Goal: Use online tool/utility: Use online tool/utility

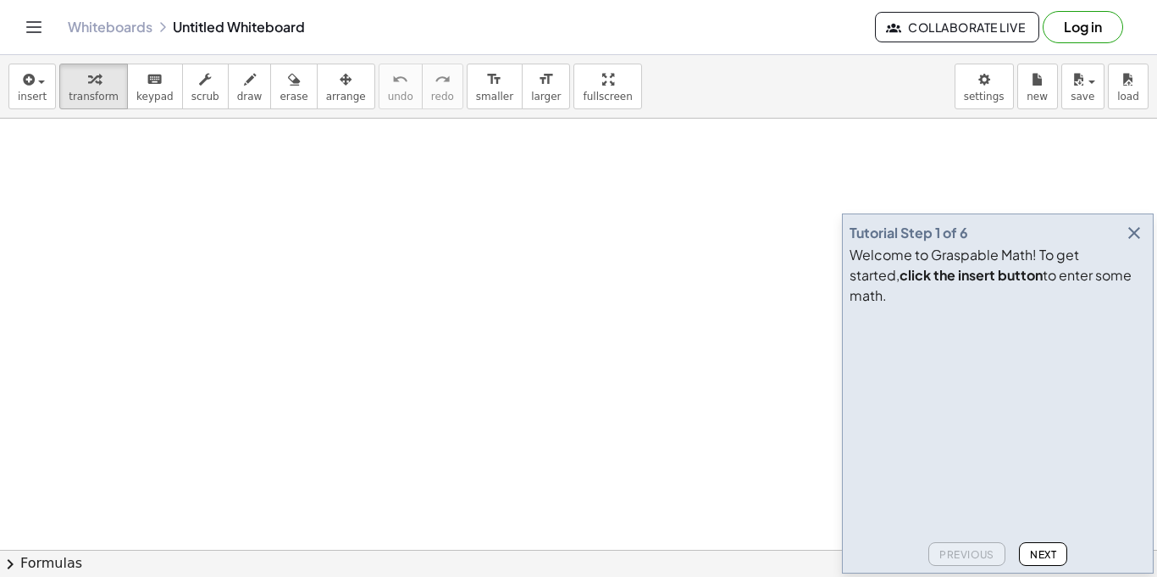
click at [1131, 243] on icon "button" at bounding box center [1134, 233] width 20 height 20
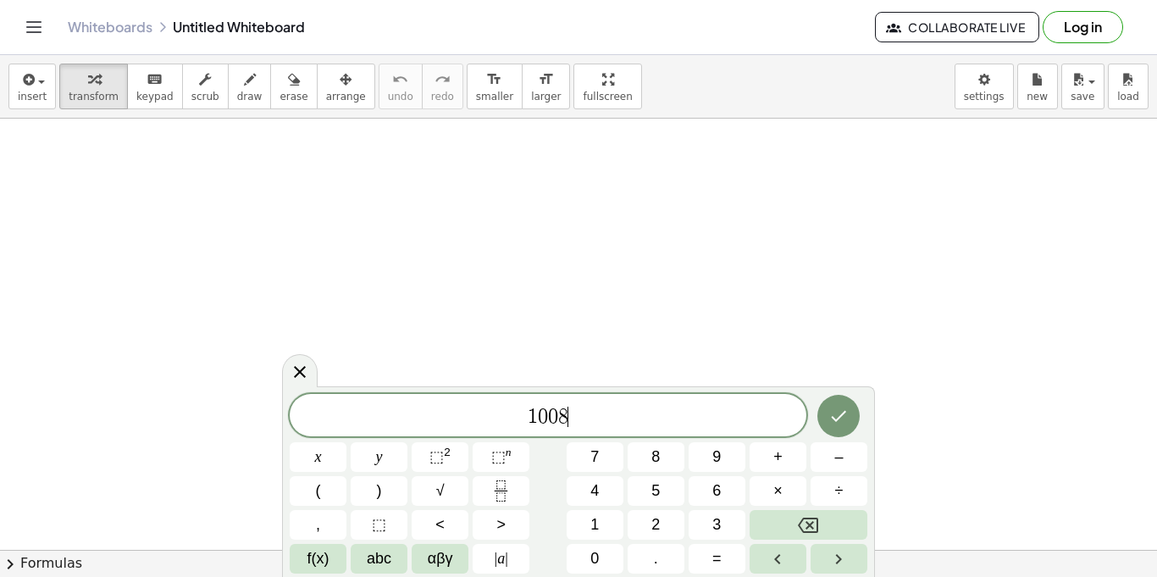
scroll to position [4, 0]
click at [770, 496] on button "×" at bounding box center [777, 491] width 57 height 30
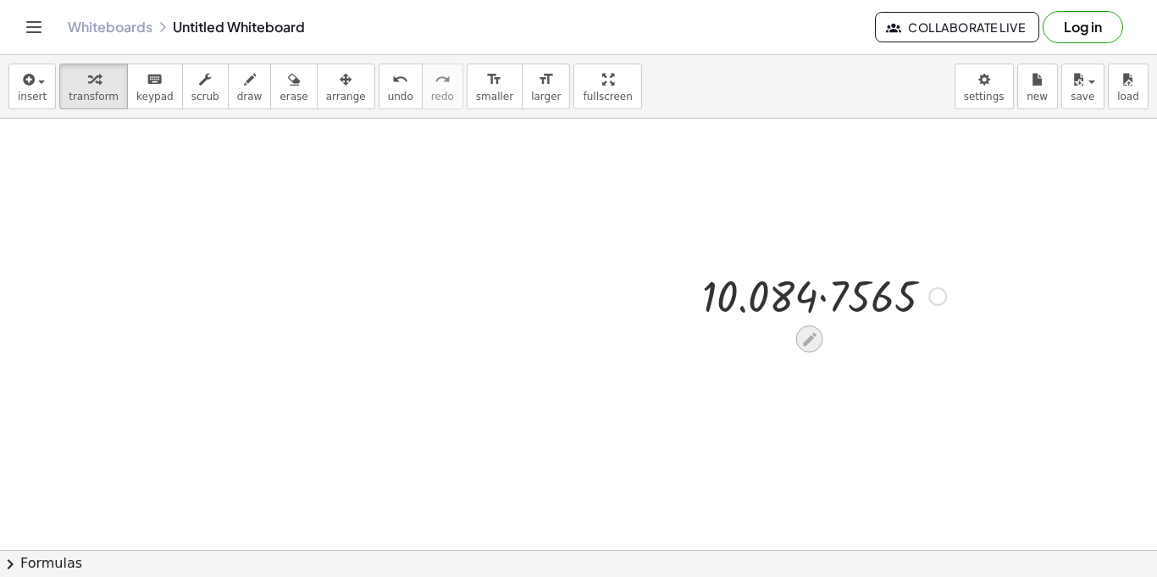
click at [802, 342] on icon at bounding box center [809, 339] width 18 height 18
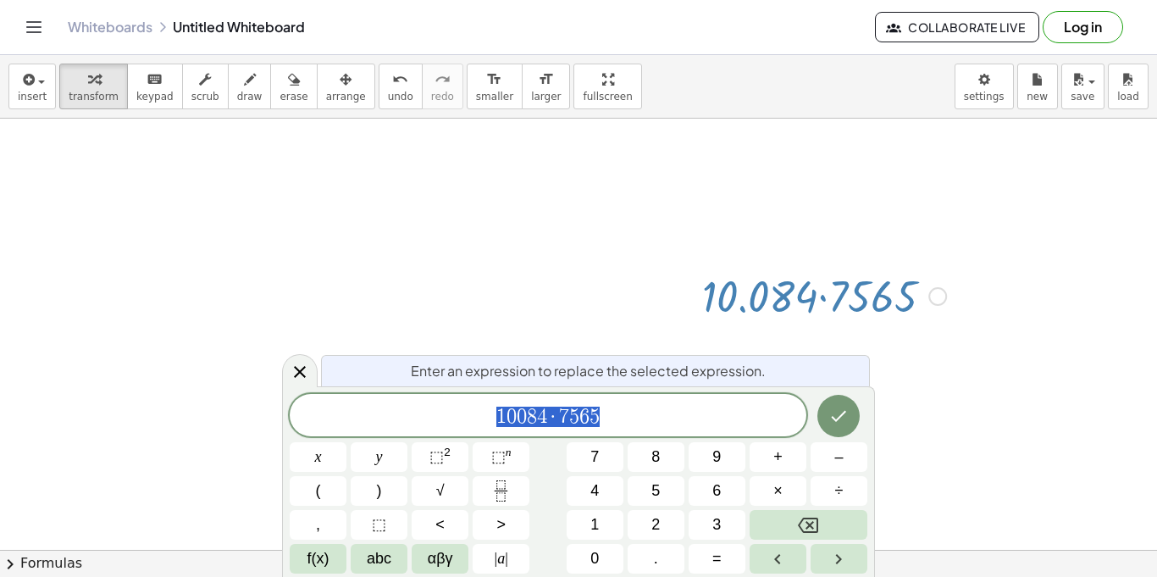
scroll to position [9, 0]
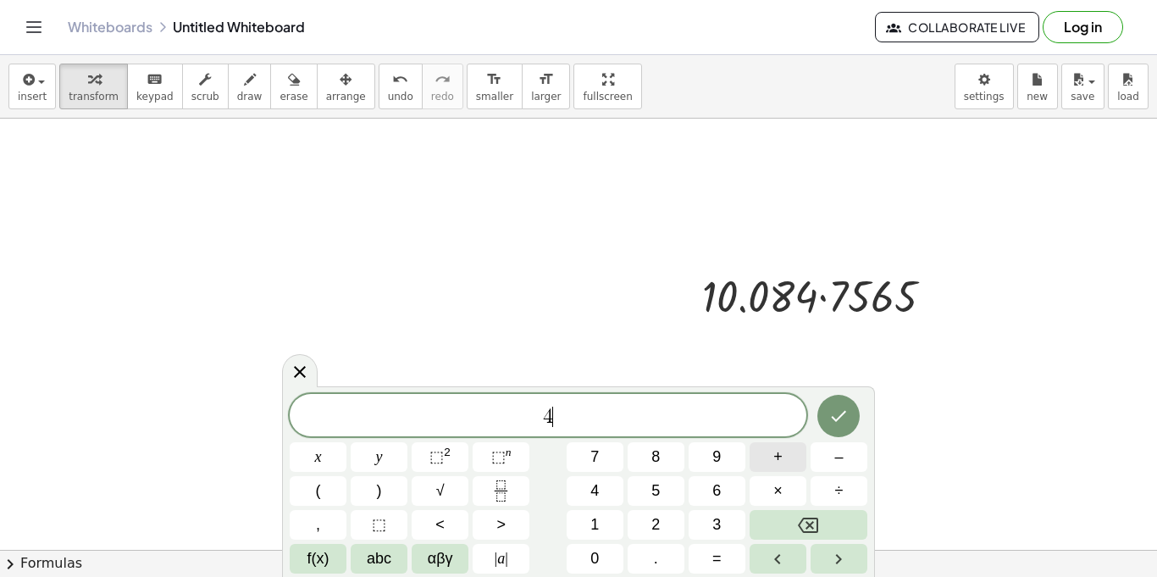
click at [783, 456] on button "+" at bounding box center [777, 457] width 57 height 30
click at [771, 445] on button "+" at bounding box center [777, 457] width 57 height 30
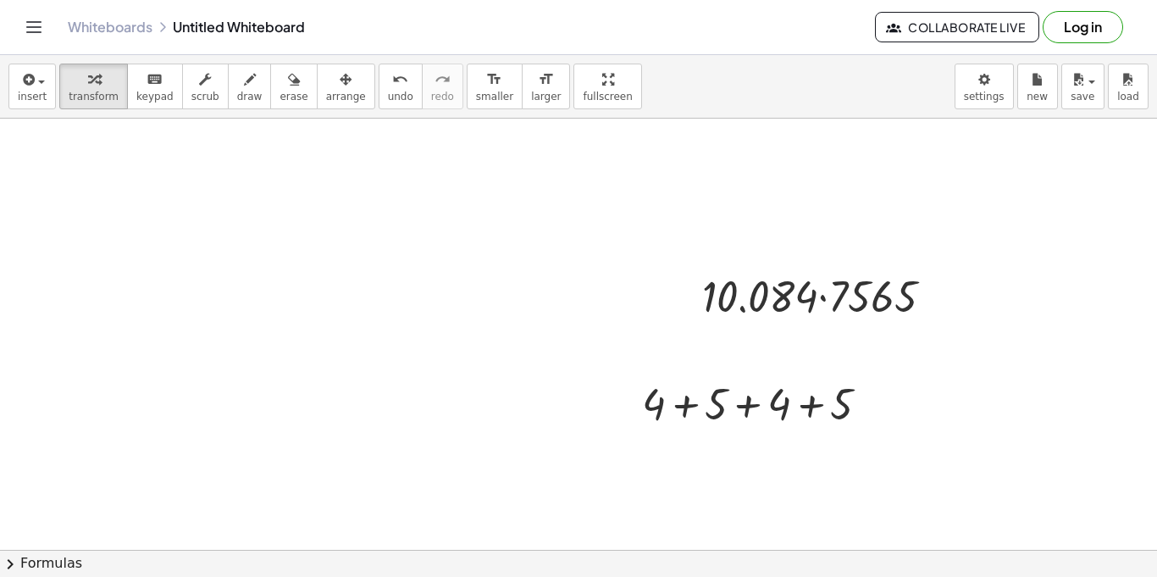
scroll to position [0, 0]
click at [735, 448] on div at bounding box center [746, 446] width 27 height 27
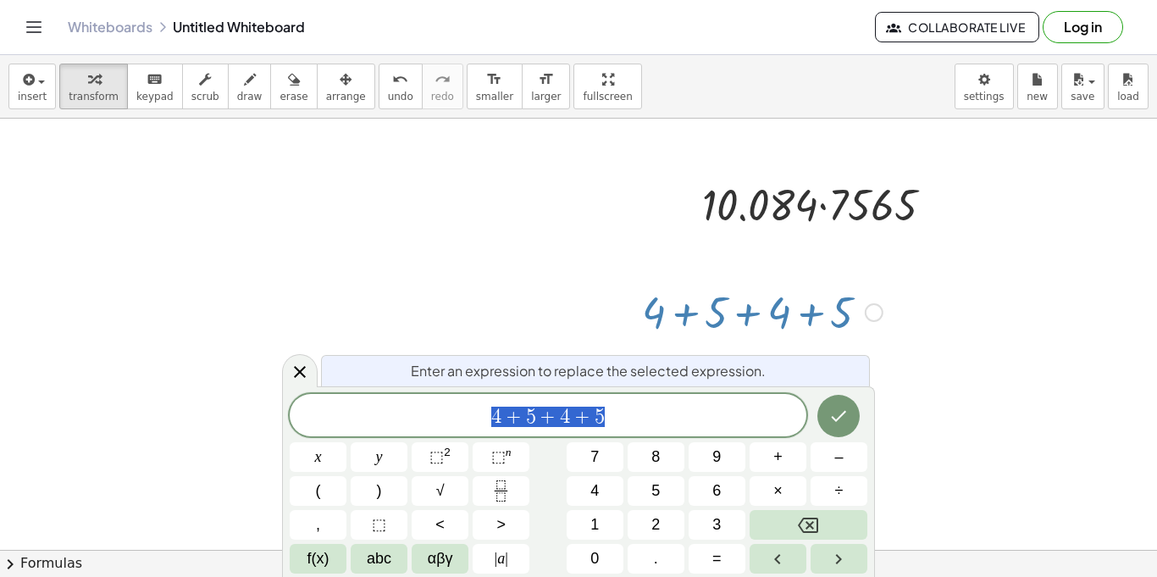
scroll to position [91, 0]
click at [826, 415] on button "Done" at bounding box center [838, 416] width 42 height 42
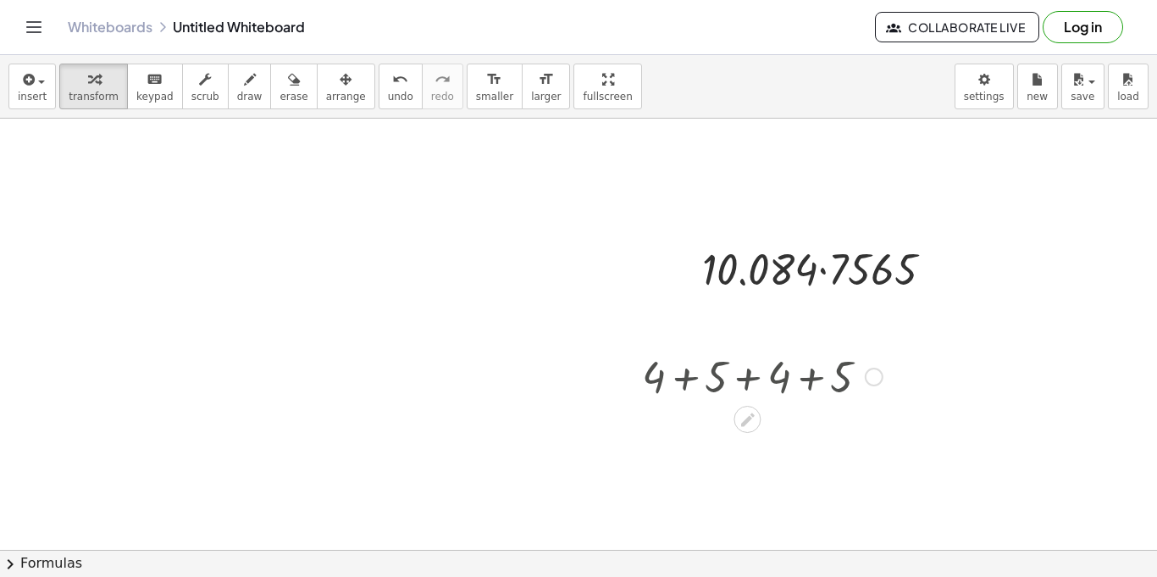
scroll to position [0, 0]
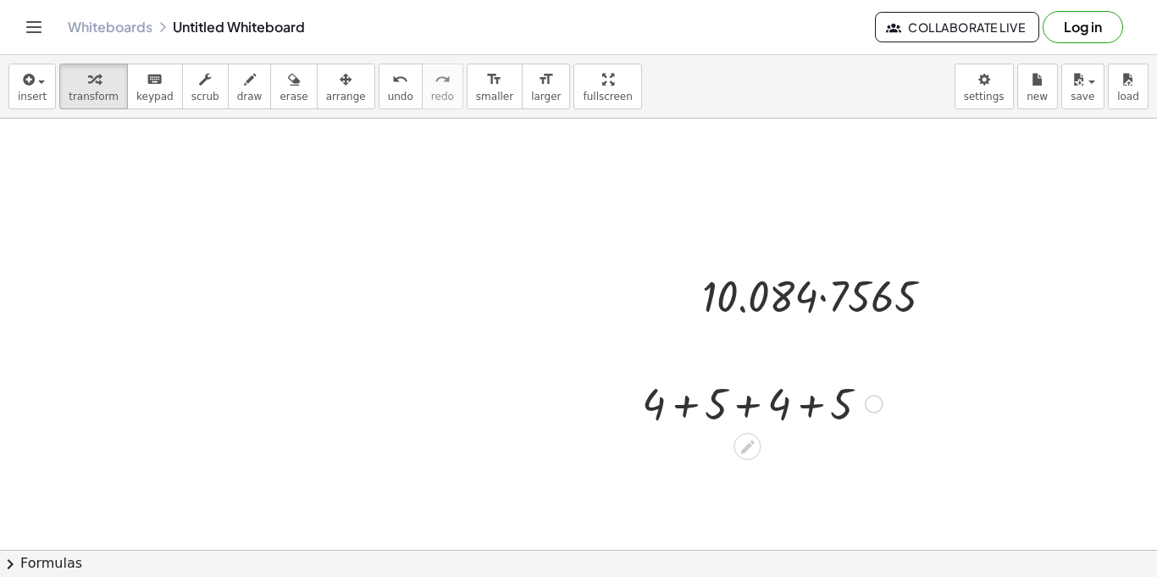
click at [876, 411] on div at bounding box center [874, 404] width 19 height 19
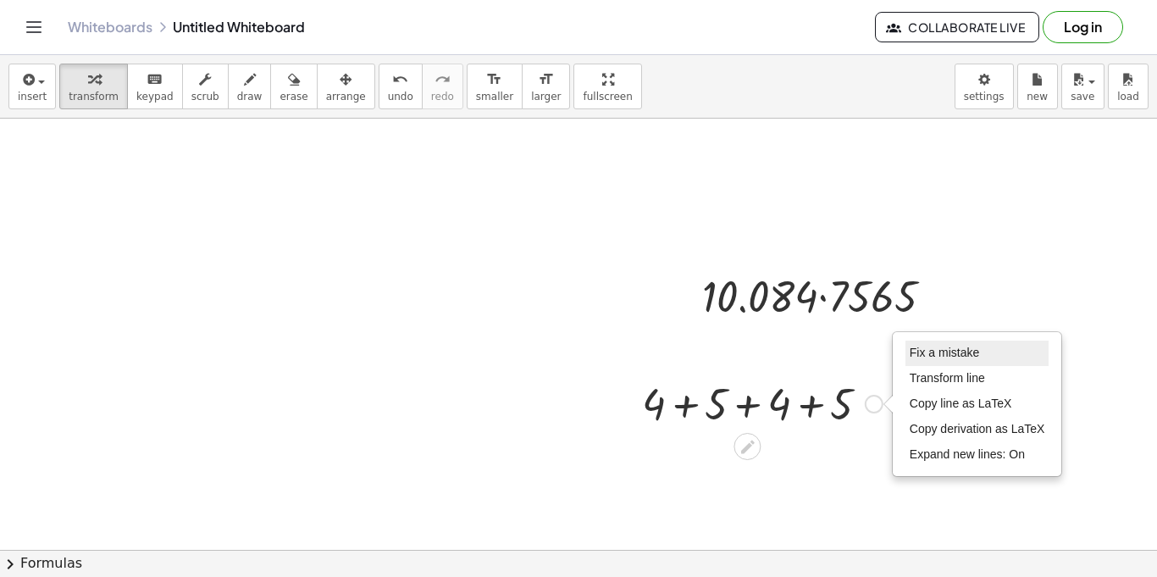
click at [931, 354] on span "Fix a mistake" at bounding box center [944, 353] width 69 height 14
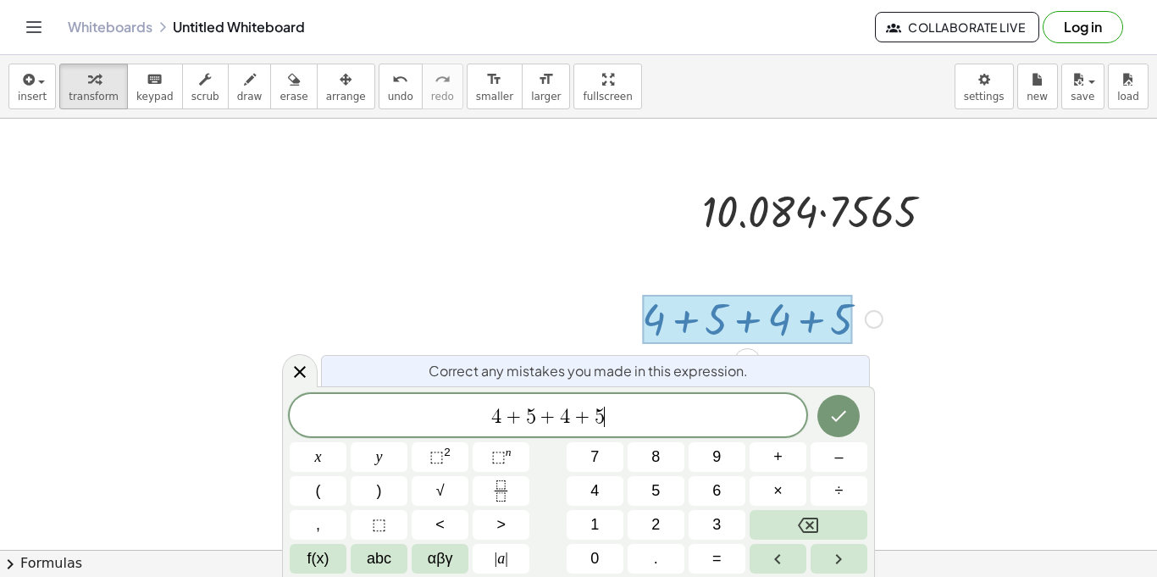
scroll to position [91, 0]
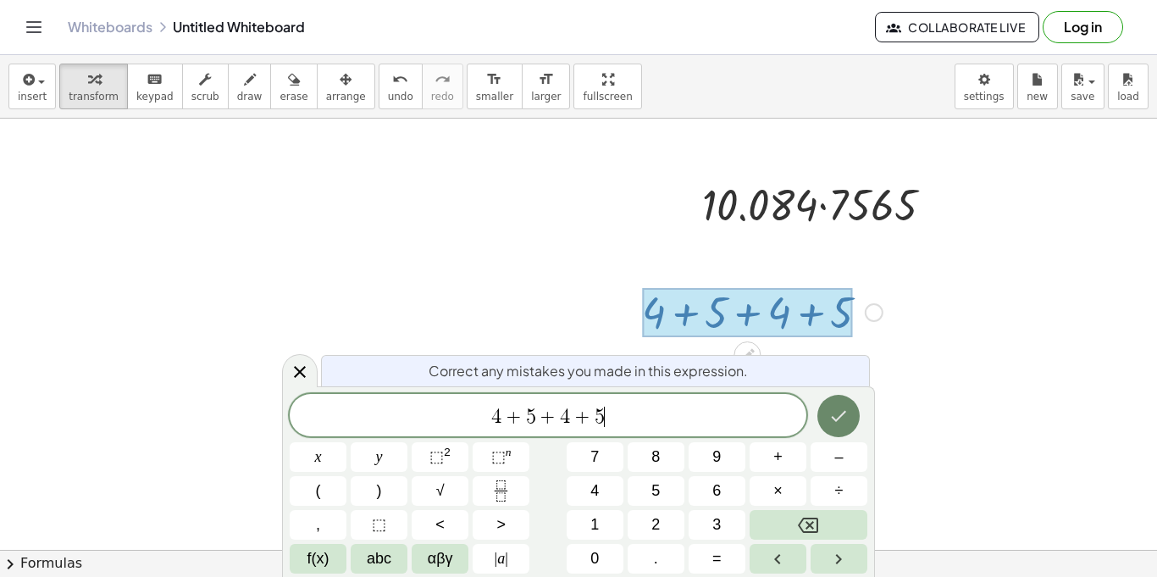
click at [821, 424] on button "Done" at bounding box center [838, 416] width 42 height 42
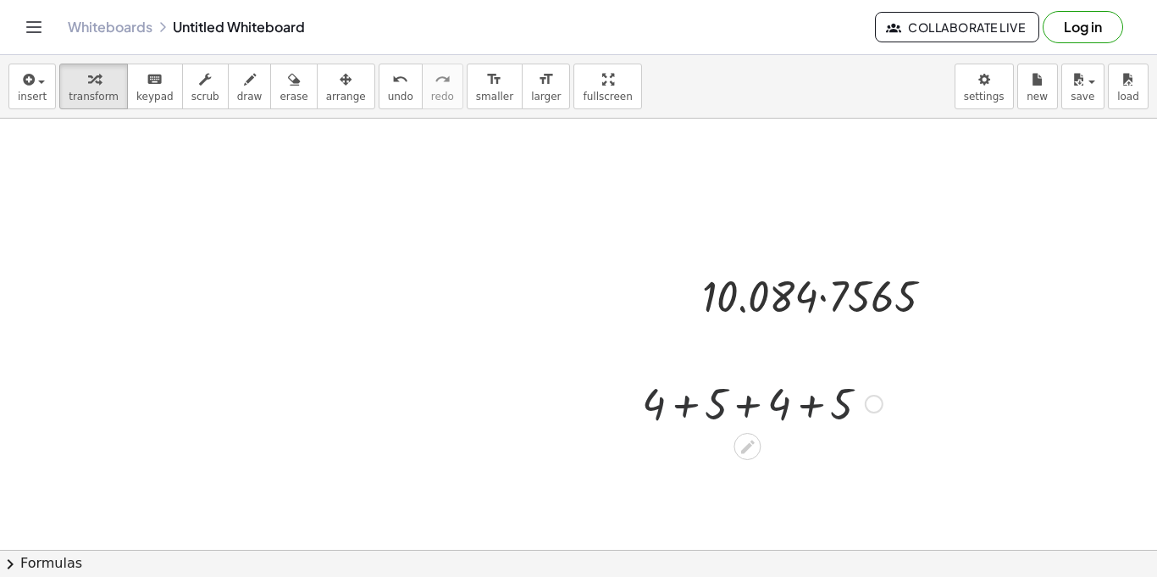
scroll to position [0, 0]
click at [737, 445] on div at bounding box center [746, 446] width 27 height 27
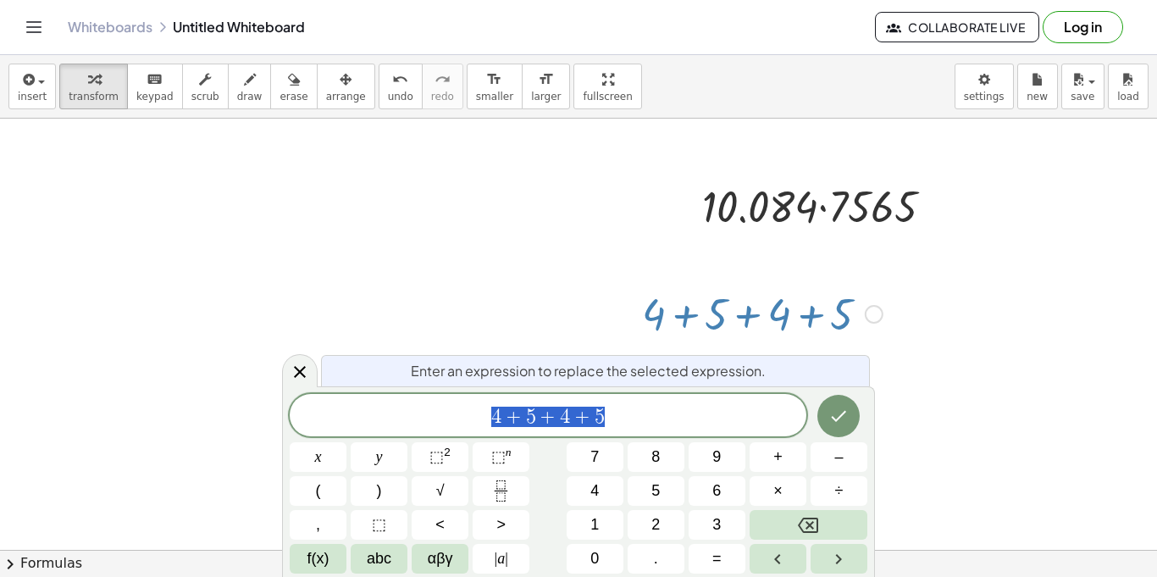
scroll to position [91, 0]
click at [337, 495] on button "(" at bounding box center [318, 491] width 57 height 30
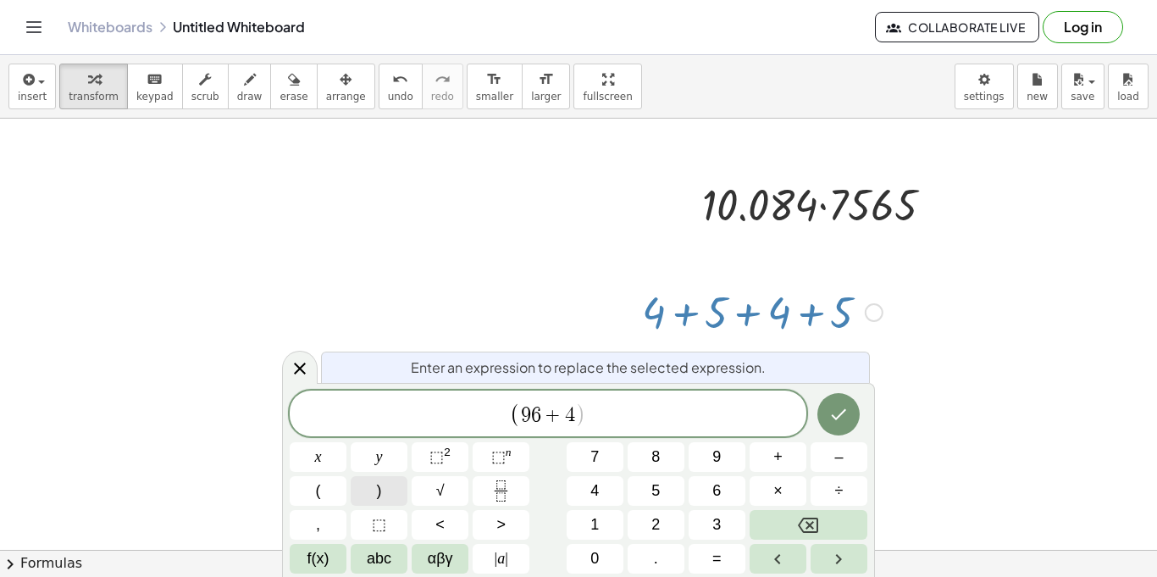
click at [394, 501] on button ")" at bounding box center [379, 491] width 57 height 30
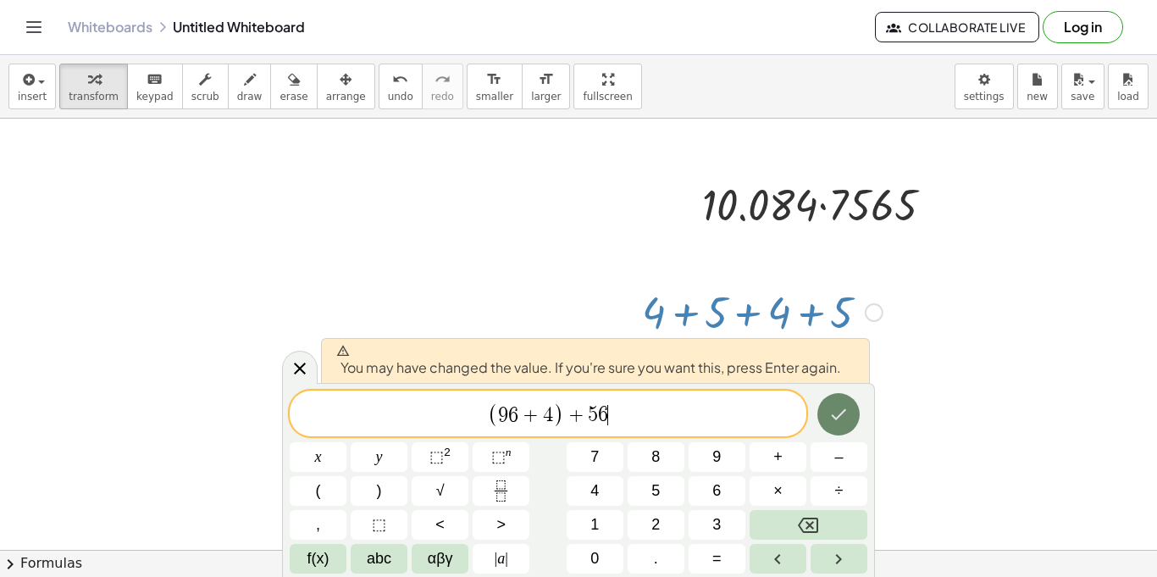
click at [847, 429] on button "Done" at bounding box center [838, 414] width 42 height 42
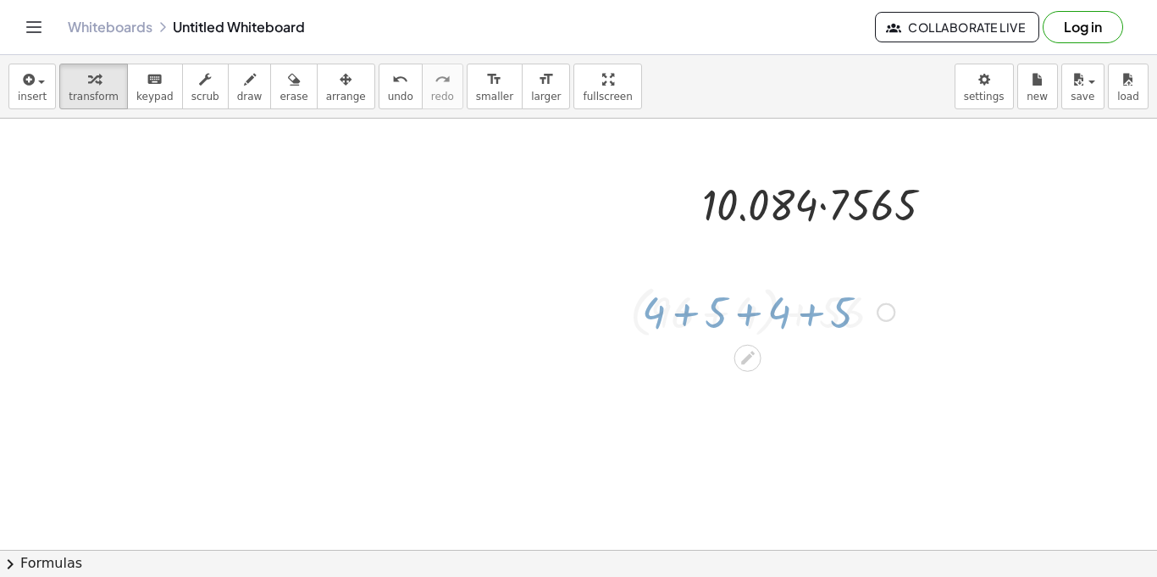
scroll to position [19, 0]
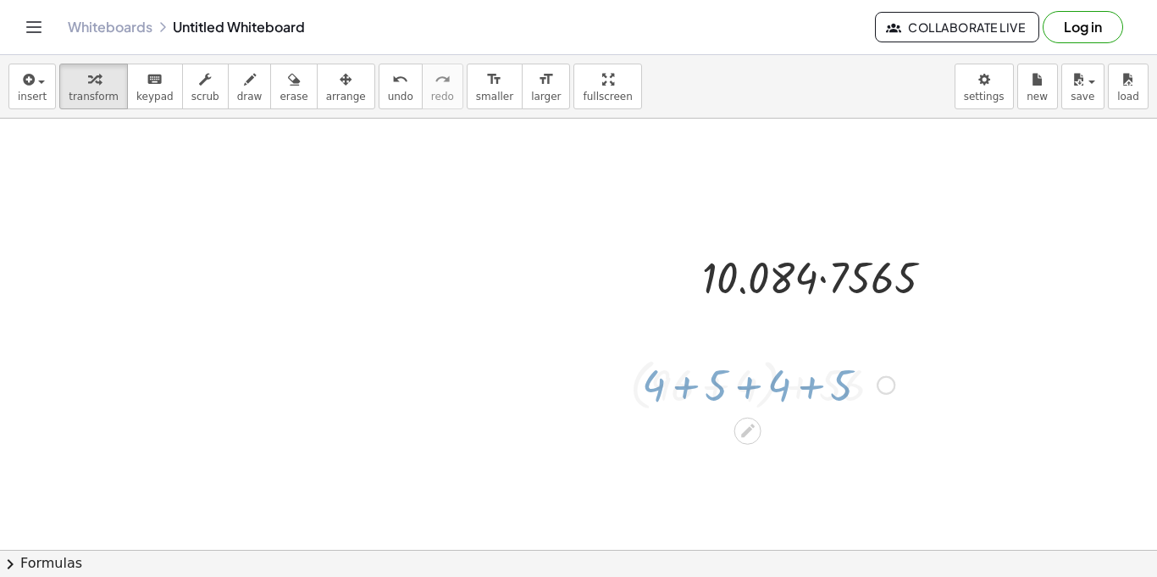
click at [847, 429] on div at bounding box center [578, 586] width 1157 height 972
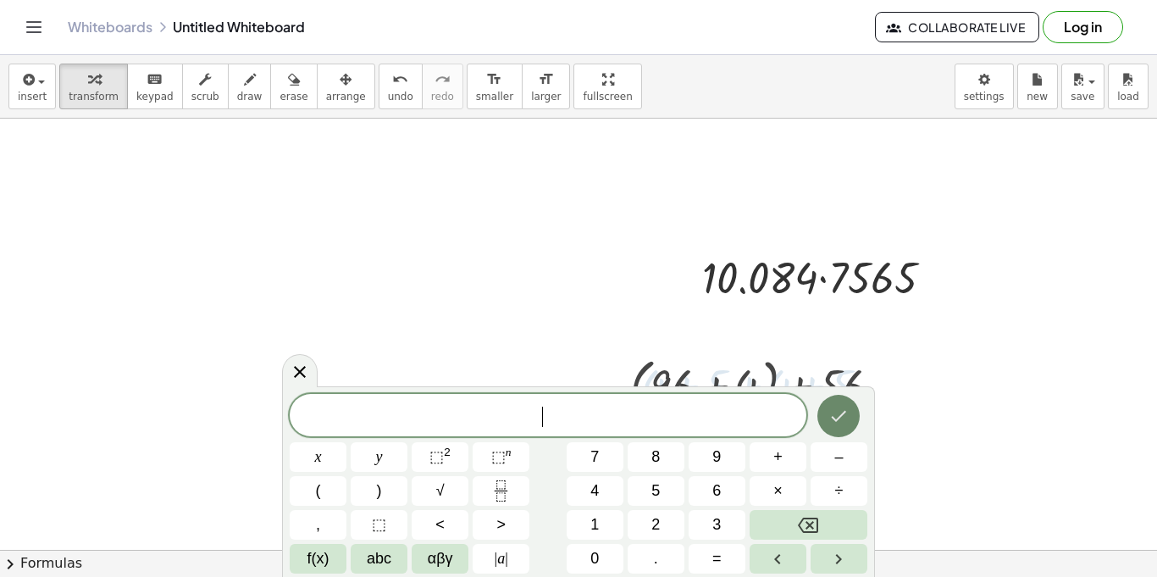
scroll to position [0, 0]
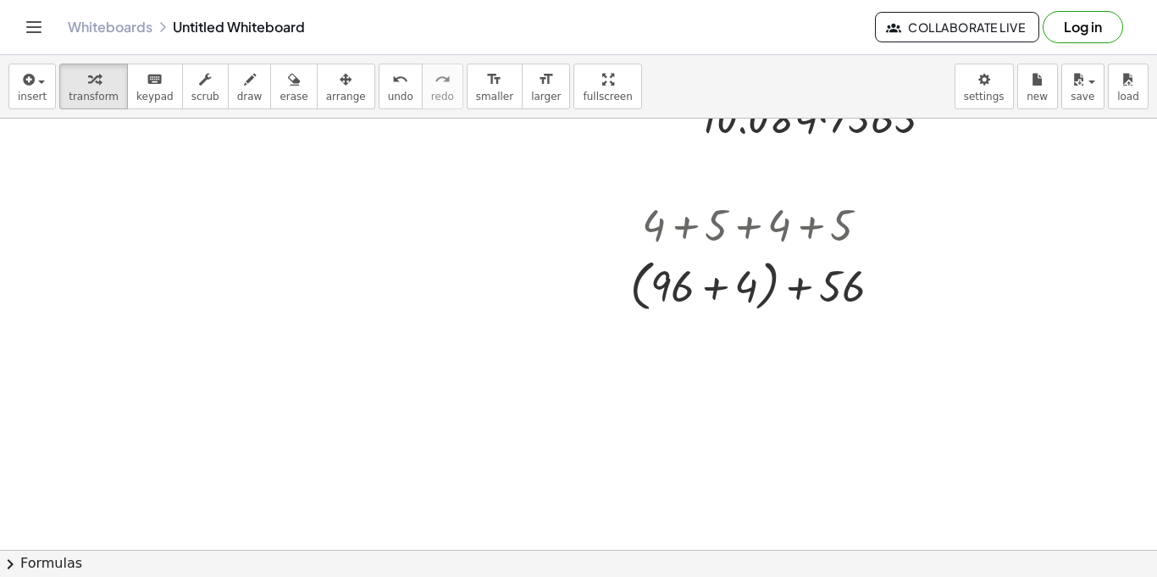
scroll to position [196, 0]
